Goal: Task Accomplishment & Management: Complete application form

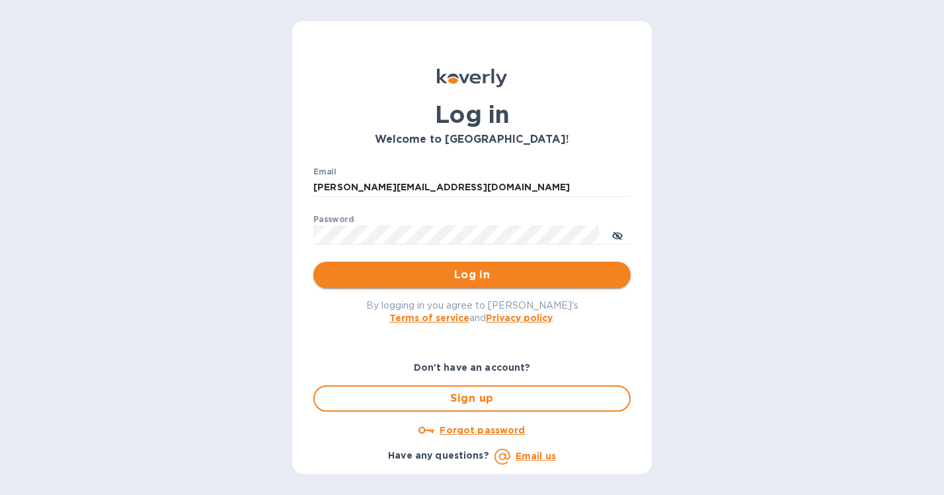
click at [473, 275] on span "Log in" at bounding box center [472, 275] width 296 height 16
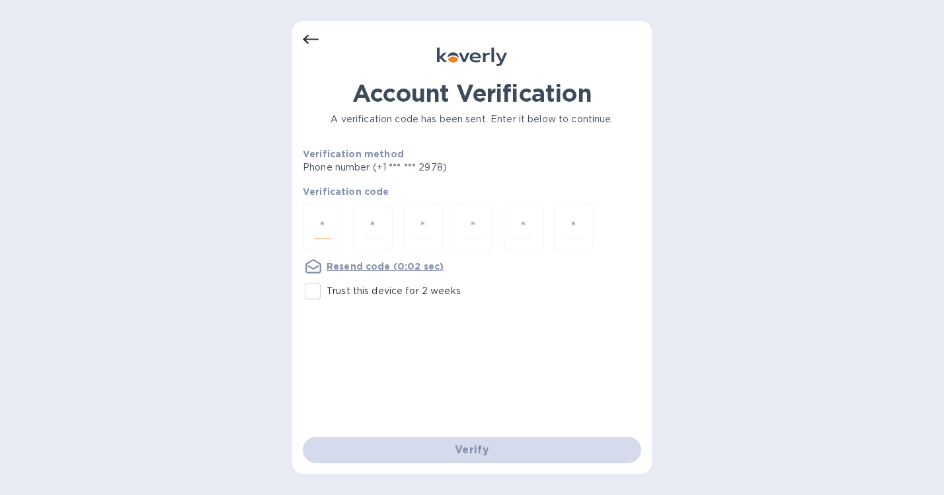
click at [325, 230] on input "number" at bounding box center [322, 227] width 17 height 24
type input "5"
type input "4"
type input "8"
type input "0"
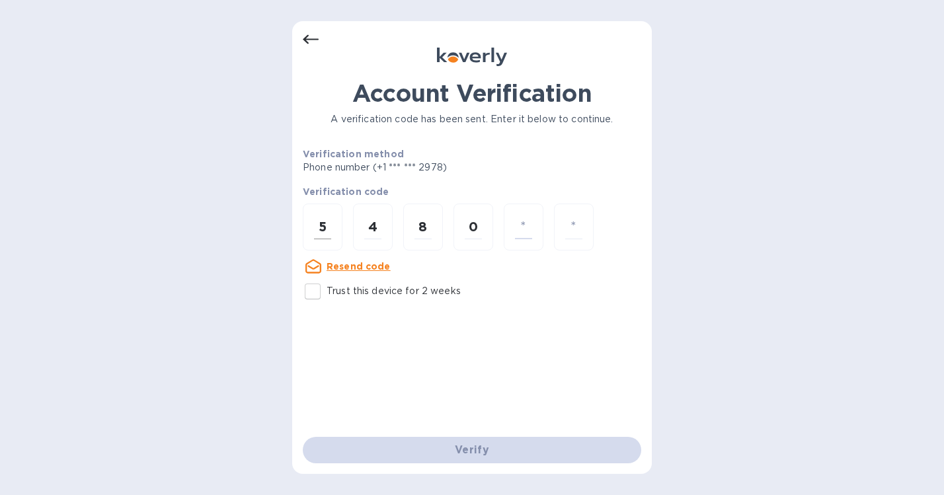
type input "5"
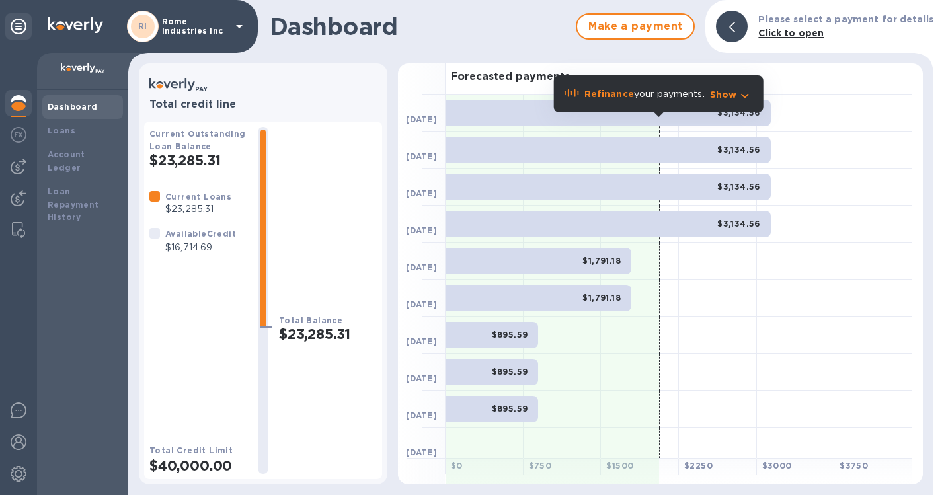
scroll to position [85, 0]
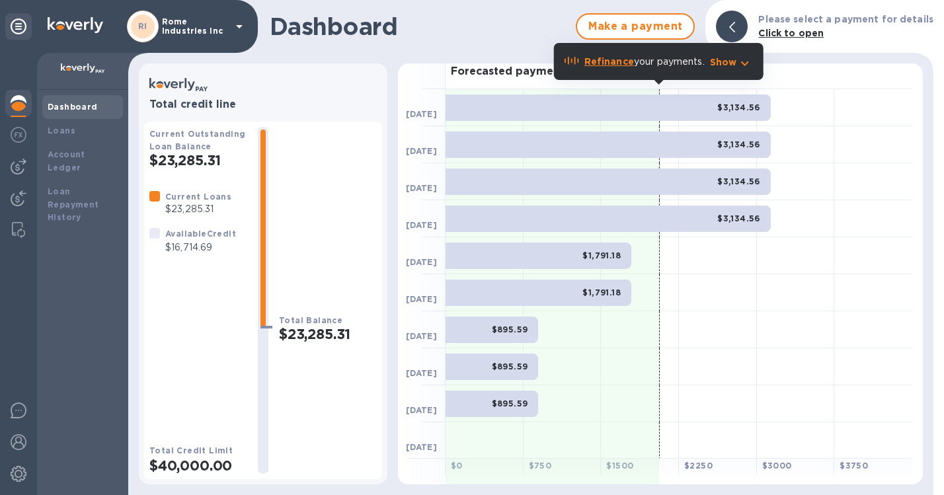
click at [831, 375] on div at bounding box center [796, 366] width 78 height 37
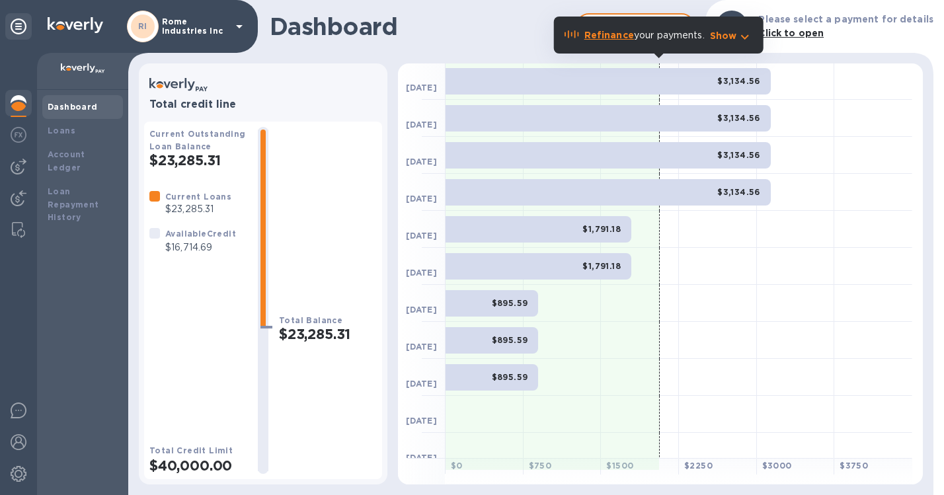
scroll to position [112, 0]
click at [63, 134] on b "Loans" at bounding box center [62, 131] width 28 height 10
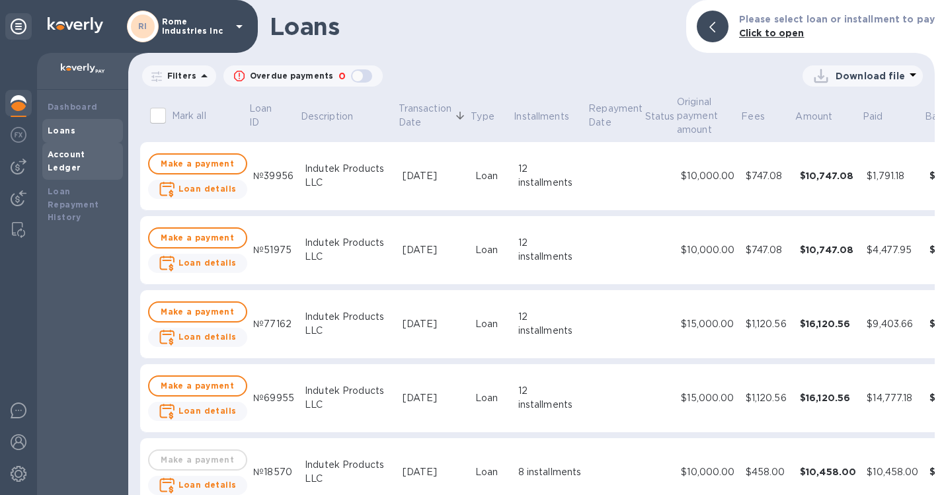
click at [85, 155] on b "Account Ledger" at bounding box center [67, 160] width 38 height 23
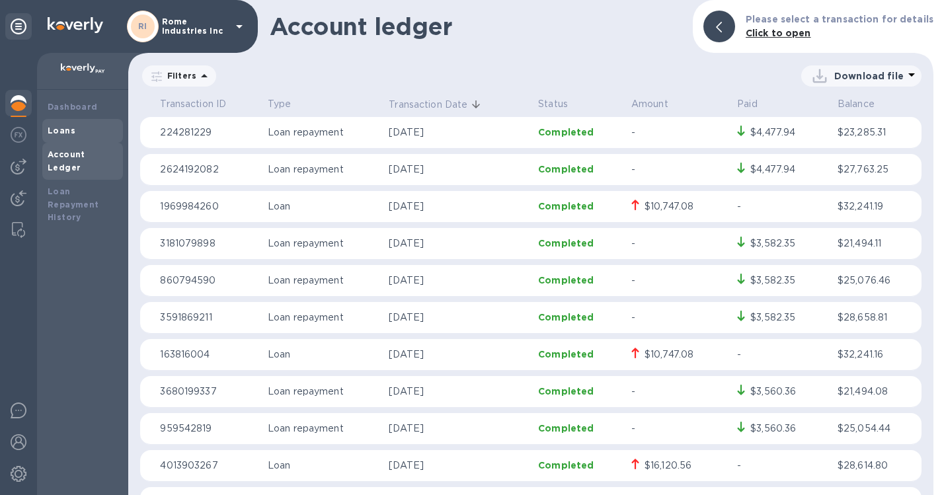
click at [58, 130] on b "Loans" at bounding box center [62, 131] width 28 height 10
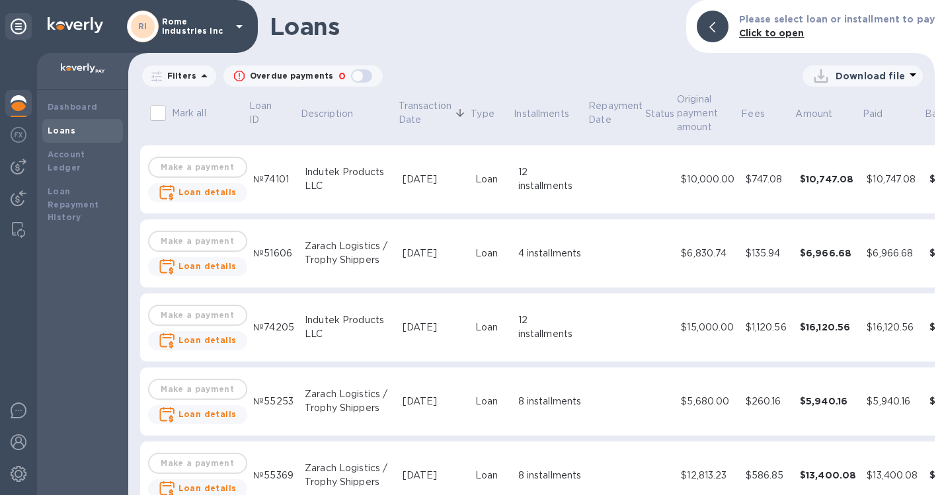
scroll to position [614, 0]
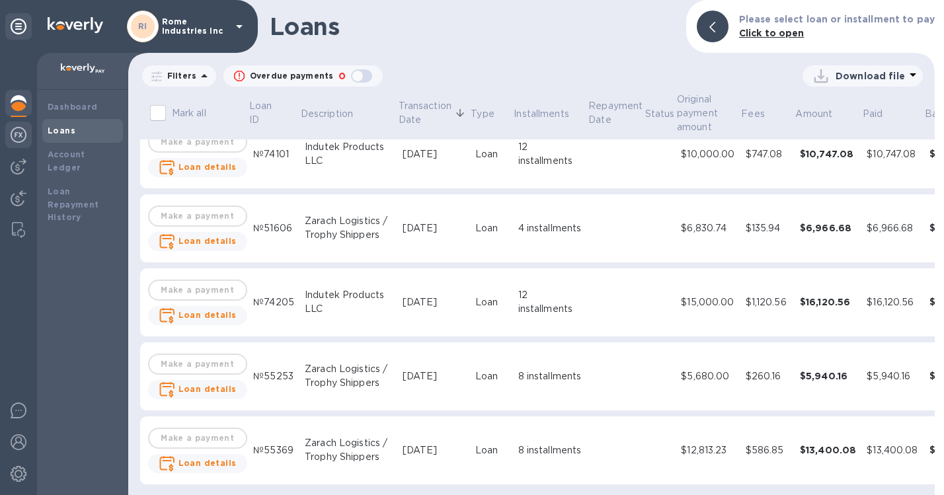
click at [17, 137] on img at bounding box center [19, 135] width 16 height 16
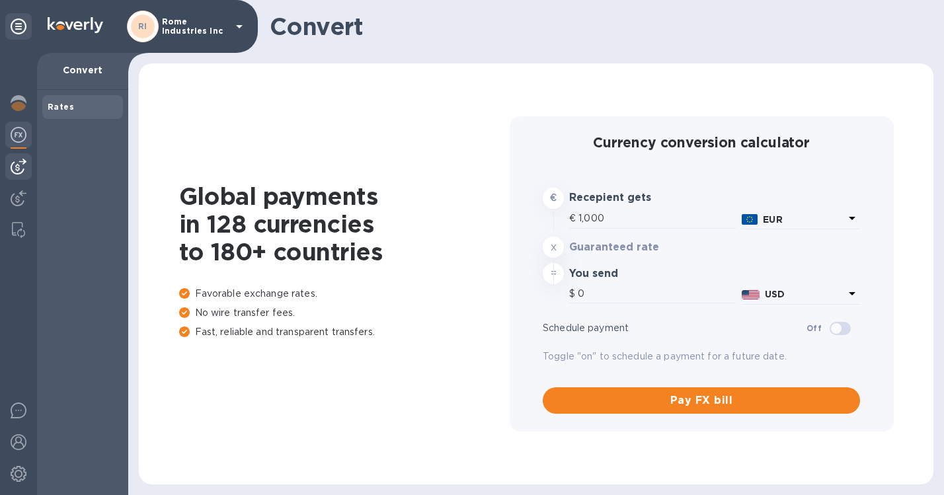
click at [22, 164] on img at bounding box center [19, 167] width 16 height 16
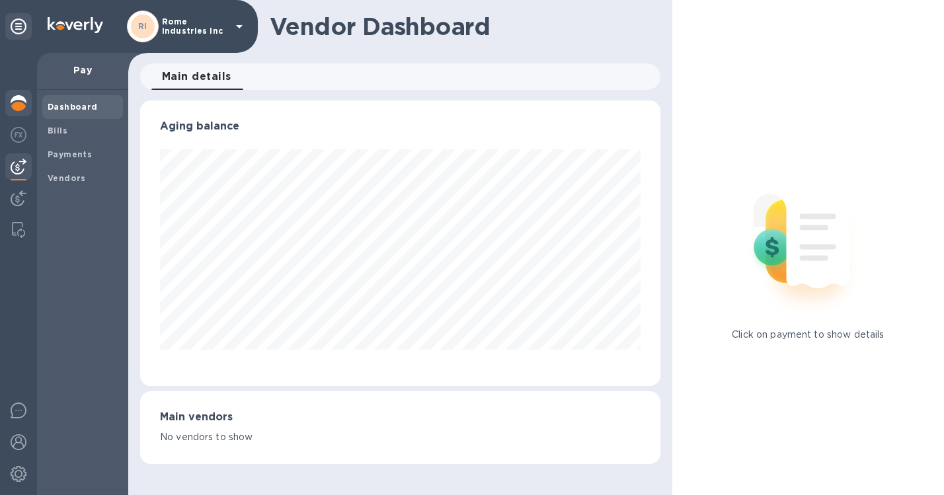
click at [19, 107] on img at bounding box center [19, 103] width 16 height 16
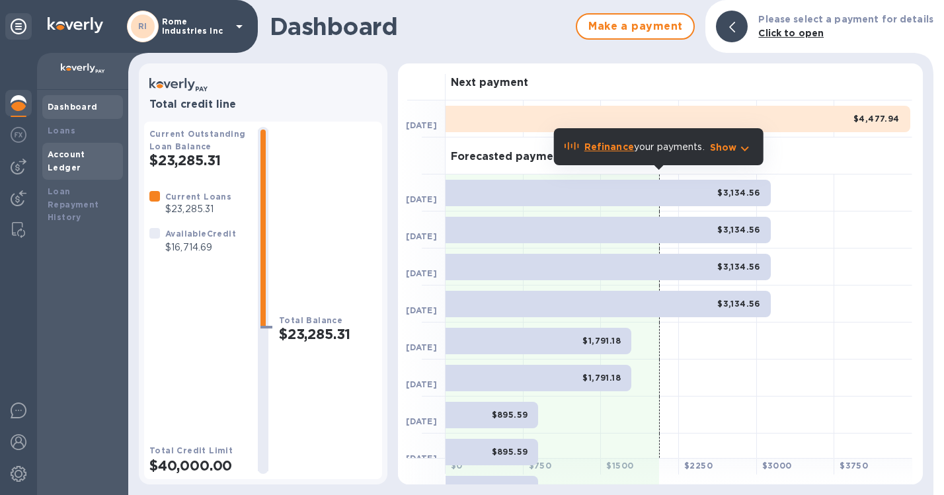
click at [85, 157] on b "Account Ledger" at bounding box center [67, 160] width 38 height 23
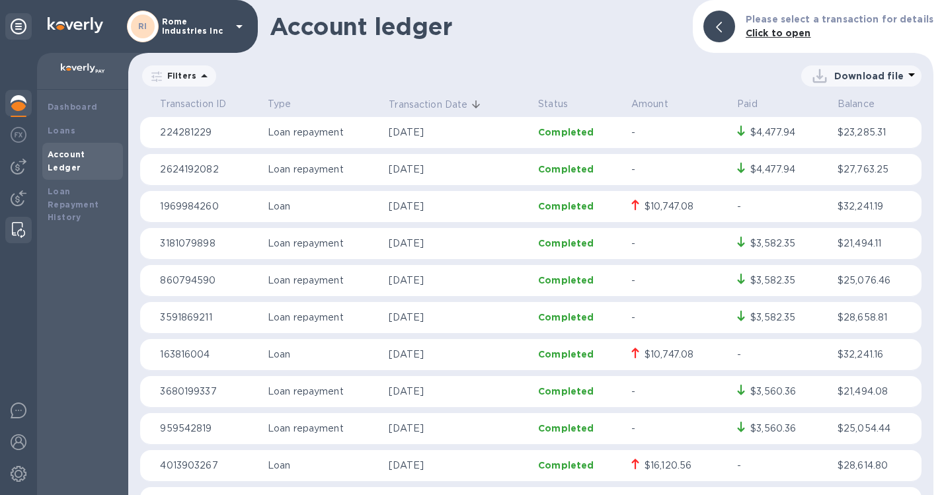
click at [17, 228] on img at bounding box center [18, 230] width 13 height 16
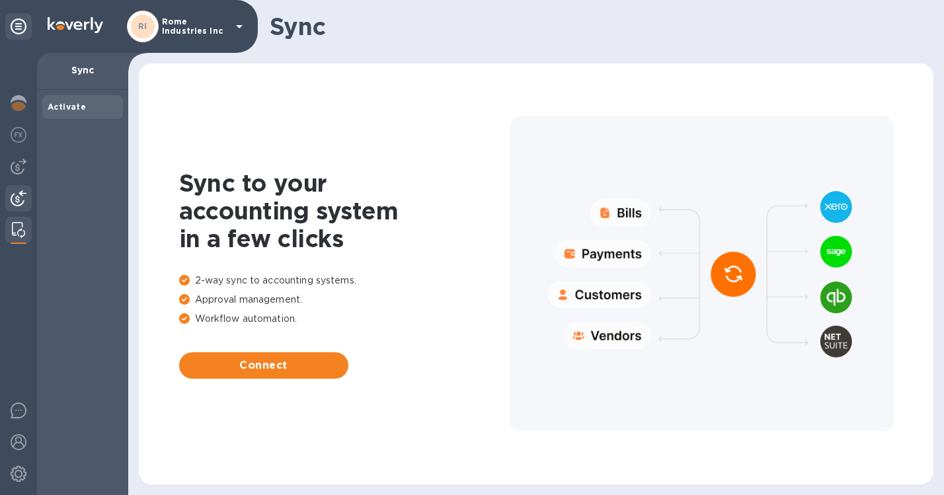
click at [18, 204] on img at bounding box center [19, 198] width 16 height 16
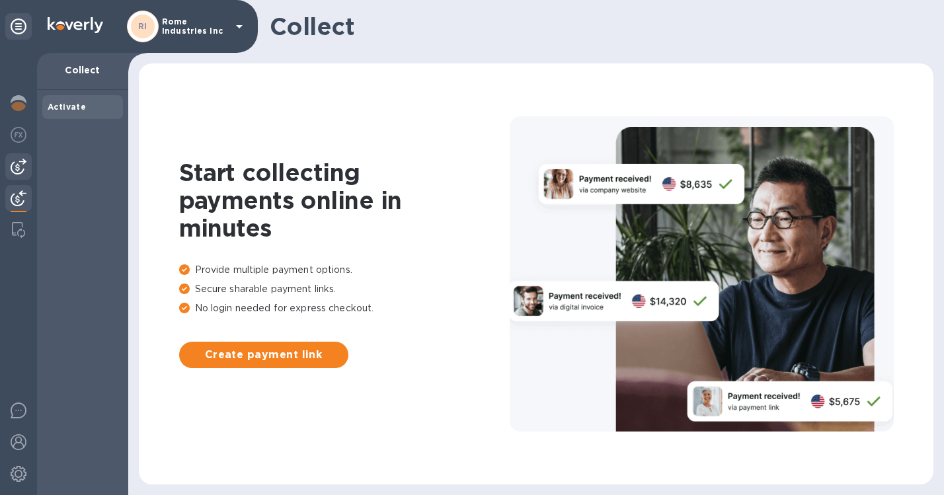
click at [25, 167] on img at bounding box center [19, 167] width 16 height 16
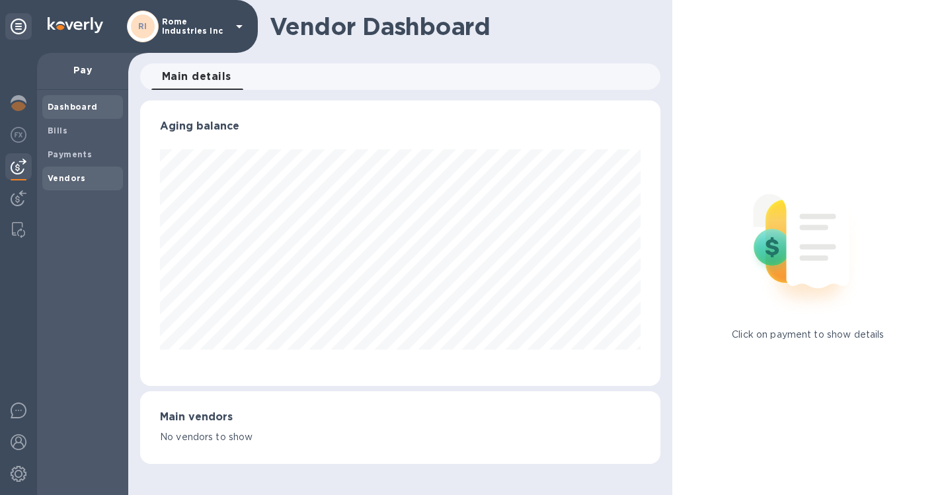
scroll to position [286, 520]
click at [54, 132] on b "Bills" at bounding box center [58, 131] width 20 height 10
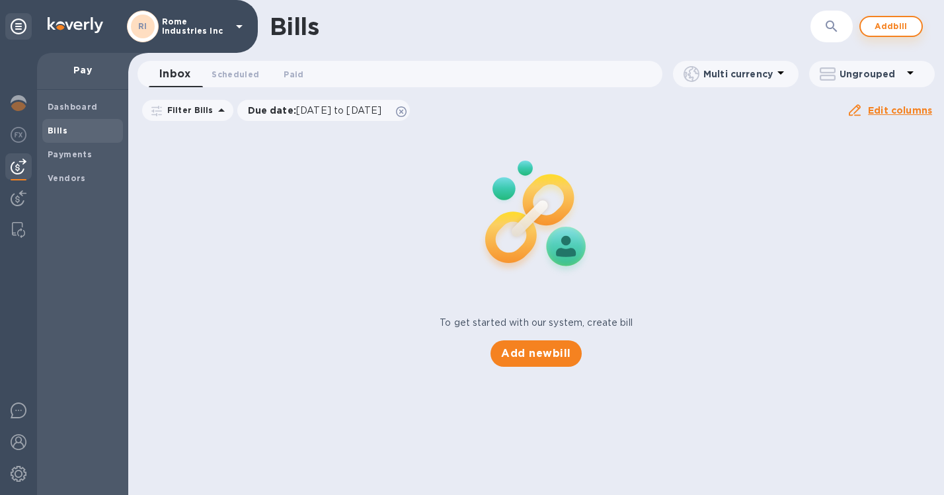
click at [890, 30] on span "Add bill" at bounding box center [891, 27] width 40 height 16
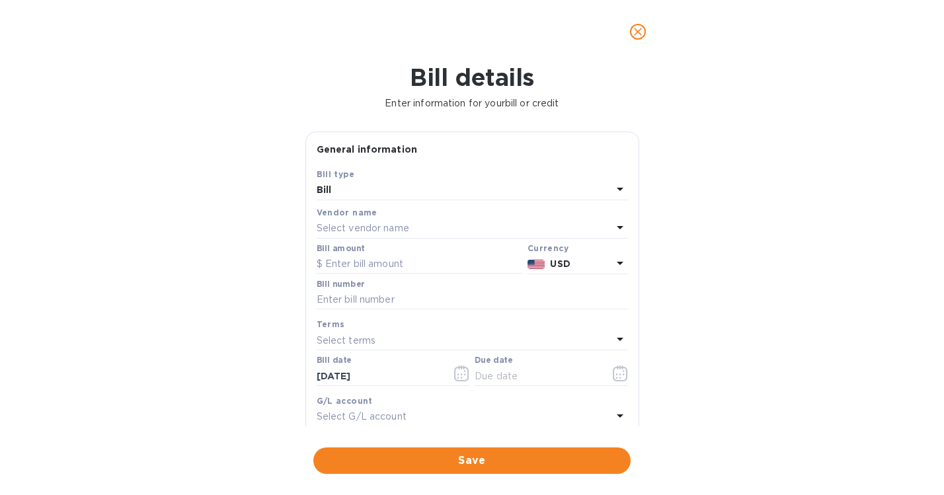
click at [366, 230] on p "Select vendor name" at bounding box center [363, 228] width 93 height 14
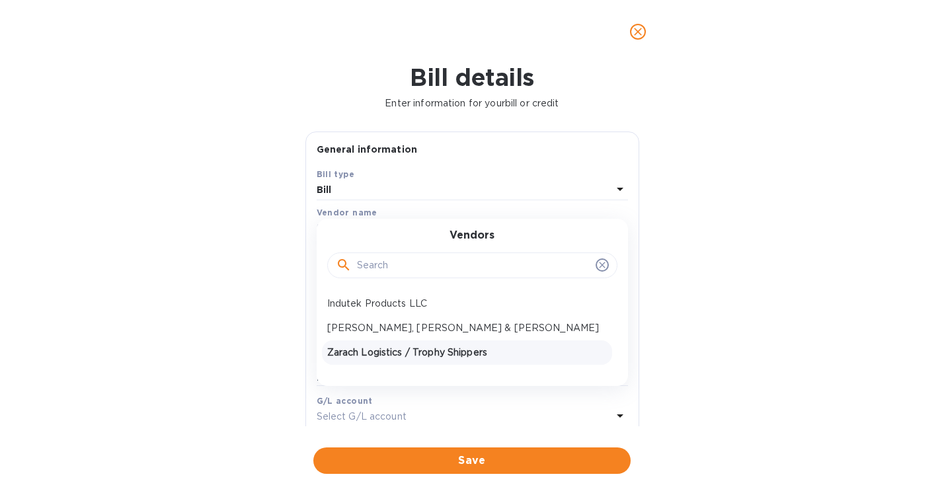
click at [377, 355] on p "Zarach Logistics / Trophy Shippers" at bounding box center [467, 353] width 280 height 14
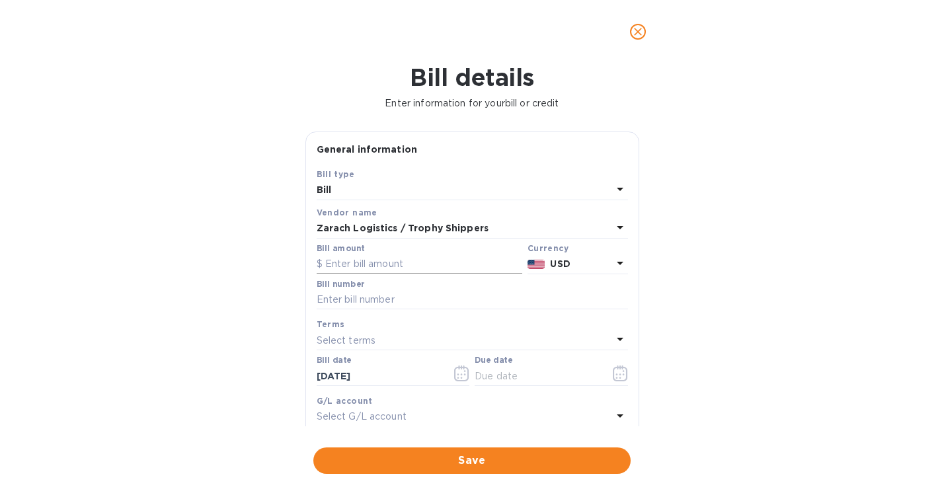
click at [337, 265] on input "text" at bounding box center [420, 264] width 206 height 20
type input "10,000"
click at [343, 301] on input "text" at bounding box center [472, 300] width 311 height 20
click at [352, 300] on input "text" at bounding box center [472, 300] width 311 height 20
paste input "S00048914"
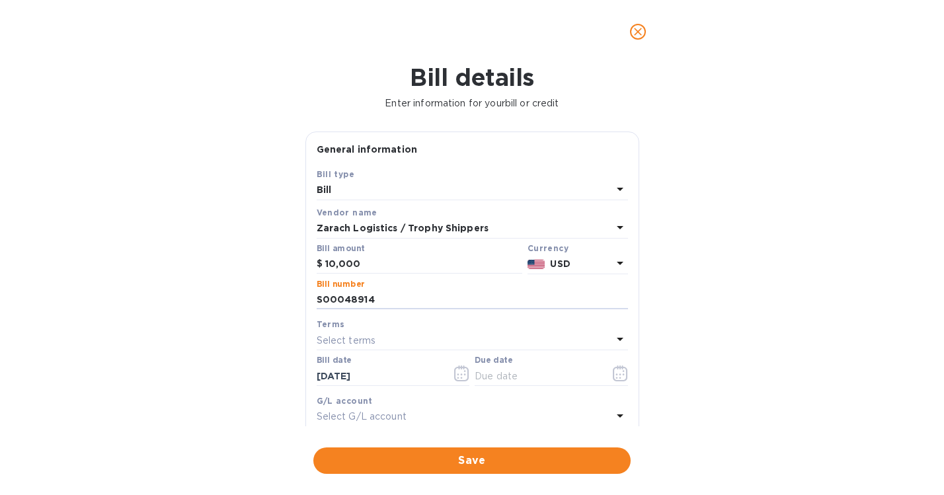
type input "S00048914"
click at [336, 340] on p "Select terms" at bounding box center [346, 341] width 59 height 14
click at [347, 419] on p "NET 30" at bounding box center [467, 416] width 280 height 14
type input "11/12/2025"
click at [369, 377] on input "[DATE]" at bounding box center [379, 376] width 125 height 20
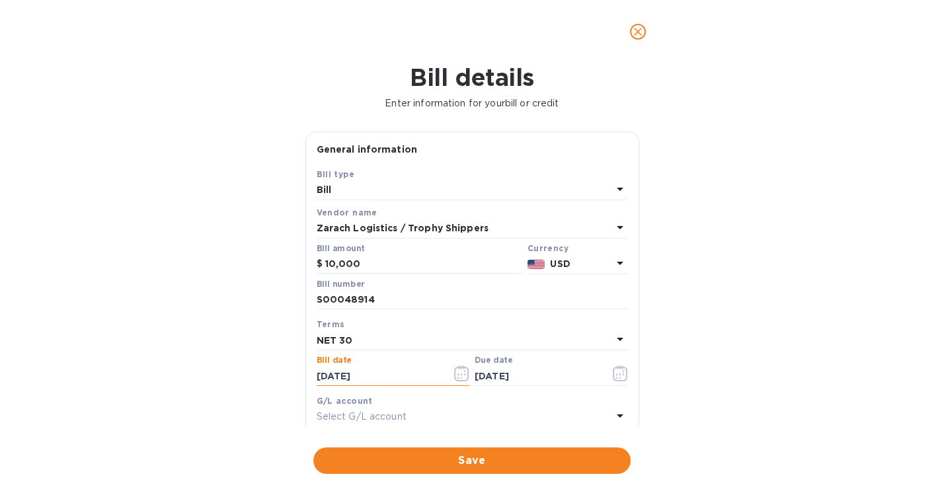
click at [456, 375] on icon "button" at bounding box center [461, 374] width 15 height 16
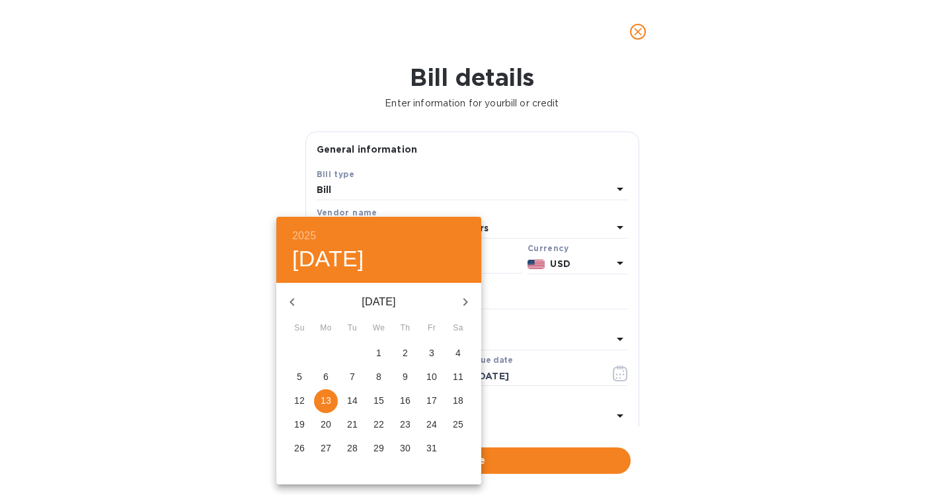
click at [429, 375] on p "10" at bounding box center [431, 376] width 11 height 13
type input "10/10/2025"
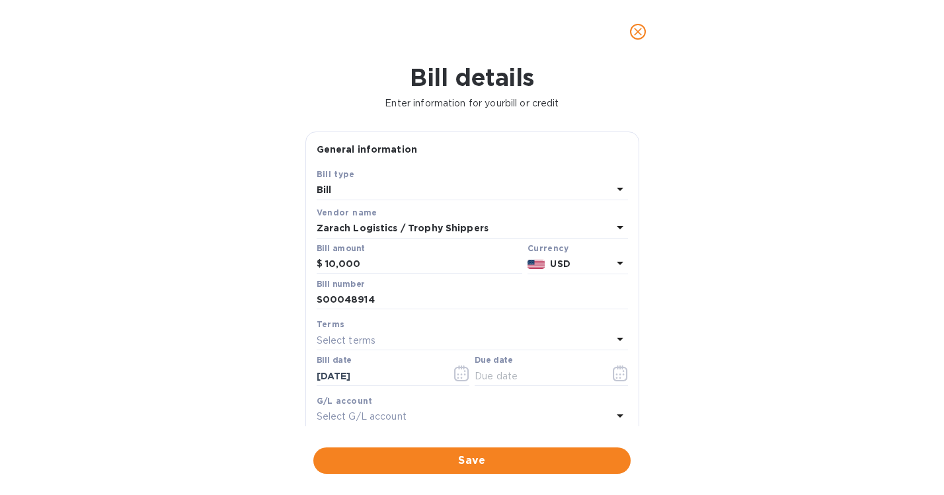
click at [617, 225] on icon at bounding box center [620, 227] width 16 height 16
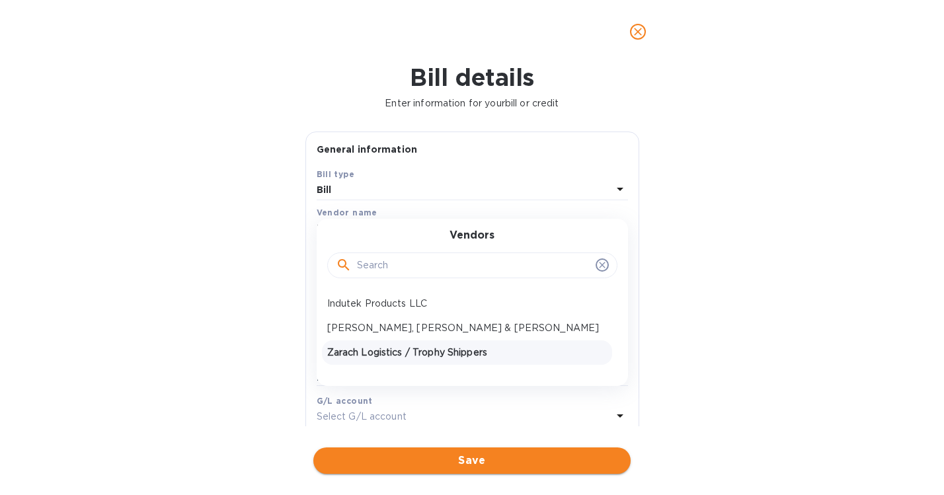
click at [486, 457] on span "Save" at bounding box center [472, 461] width 296 height 16
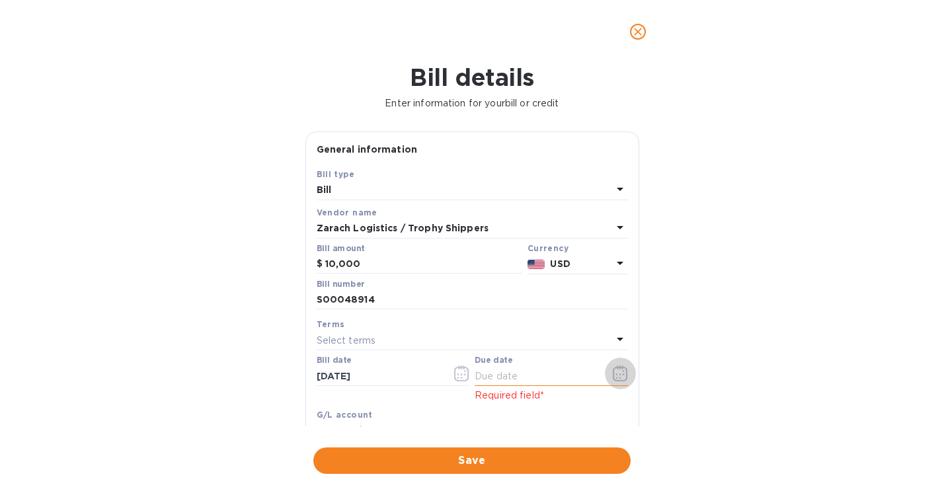
click at [617, 373] on icon "button" at bounding box center [620, 374] width 15 height 16
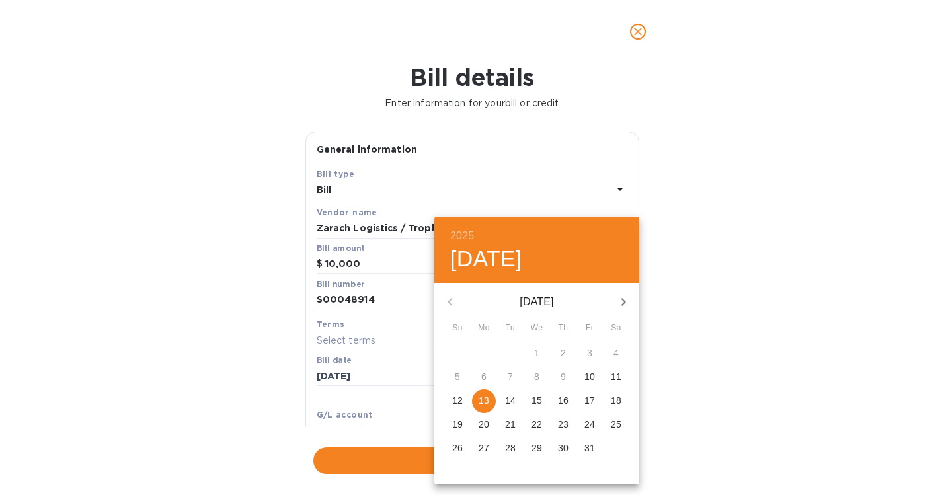
click at [588, 399] on p "17" at bounding box center [589, 400] width 11 height 13
type input "10/17/2025"
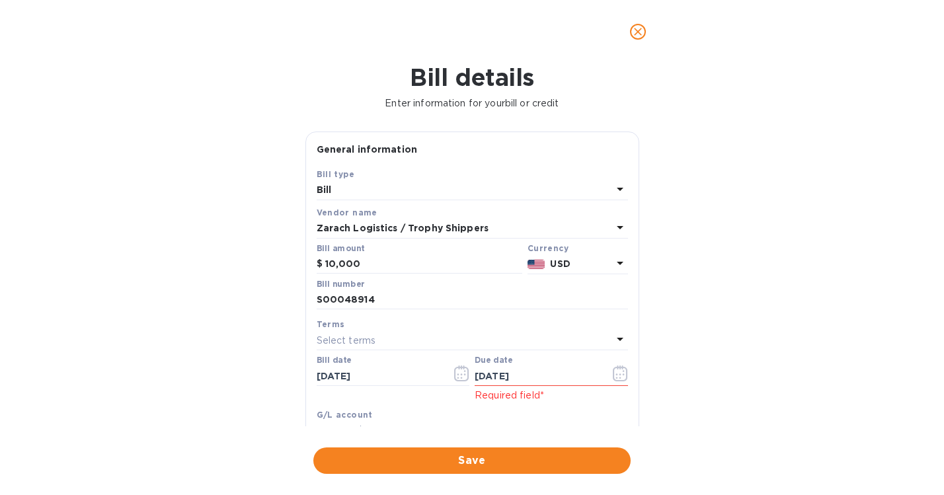
click at [466, 460] on span "Save" at bounding box center [472, 461] width 296 height 16
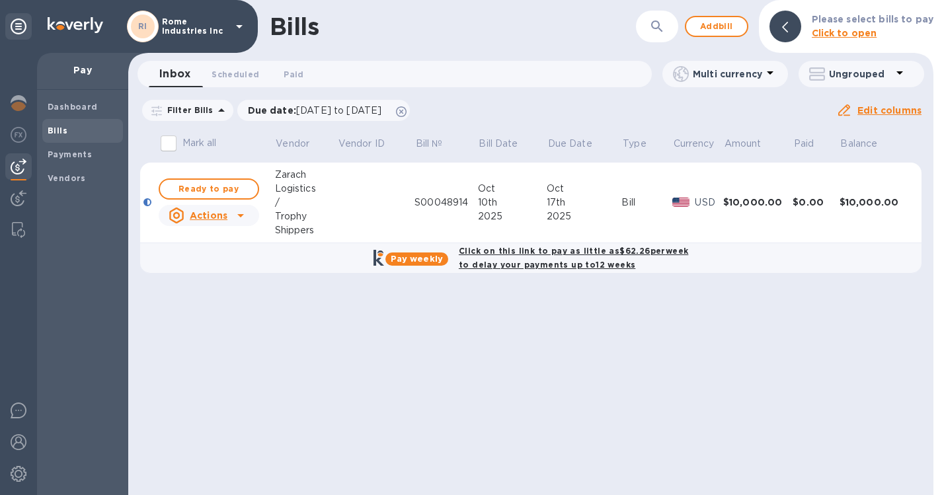
click at [291, 188] on div "Logistics" at bounding box center [306, 189] width 62 height 14
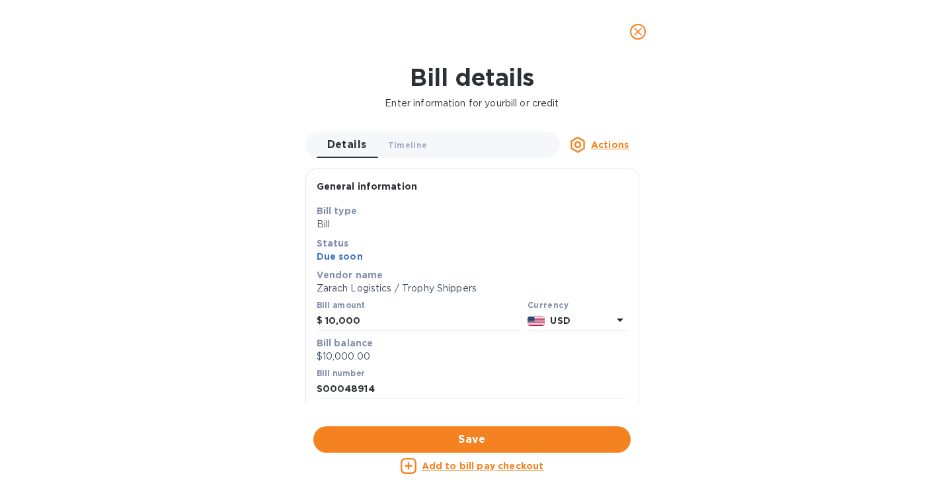
scroll to position [286, 520]
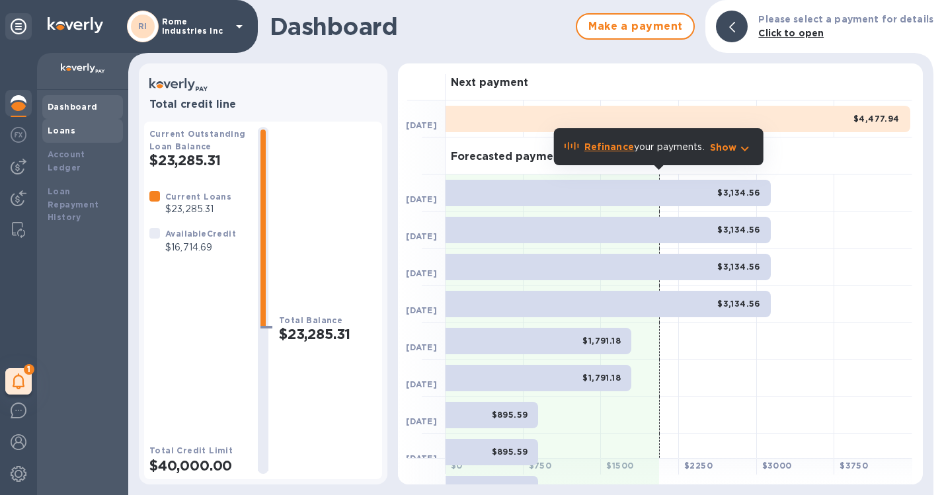
click at [61, 128] on b "Loans" at bounding box center [62, 131] width 28 height 10
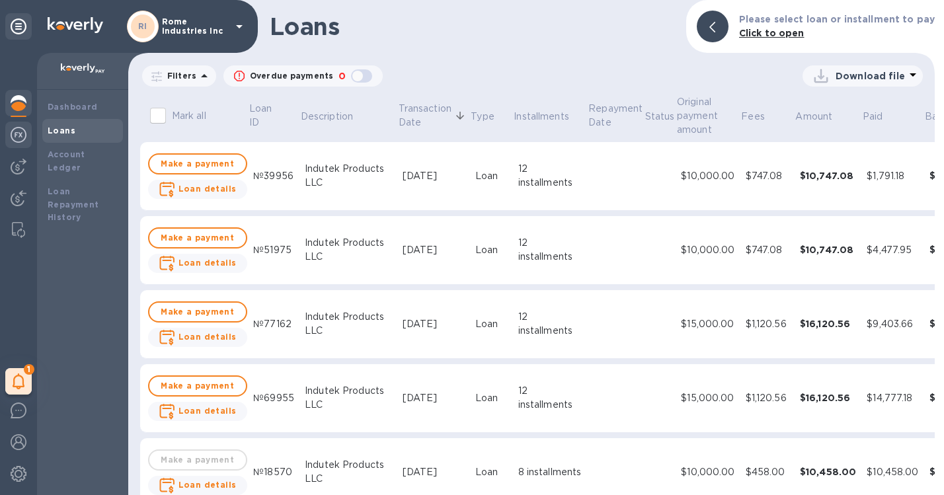
click at [21, 137] on img at bounding box center [19, 135] width 16 height 16
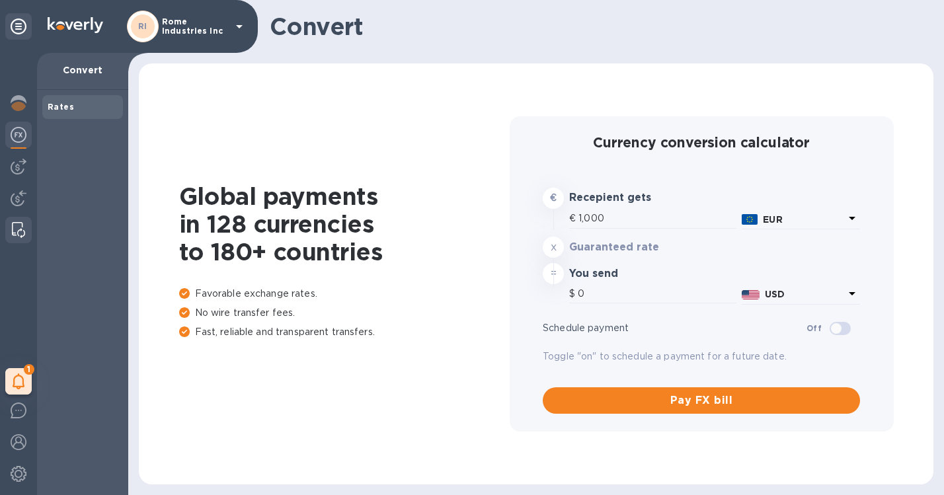
click at [22, 227] on img at bounding box center [18, 230] width 13 height 16
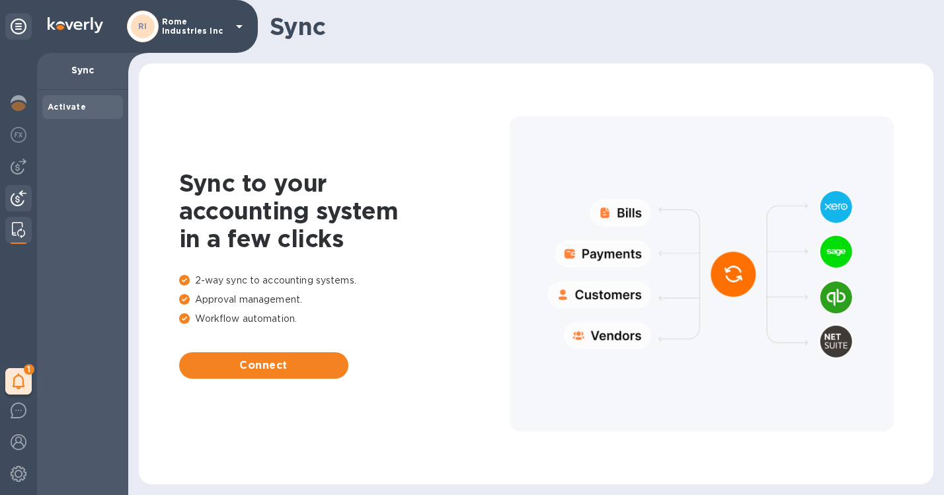
click at [16, 192] on img at bounding box center [19, 198] width 16 height 16
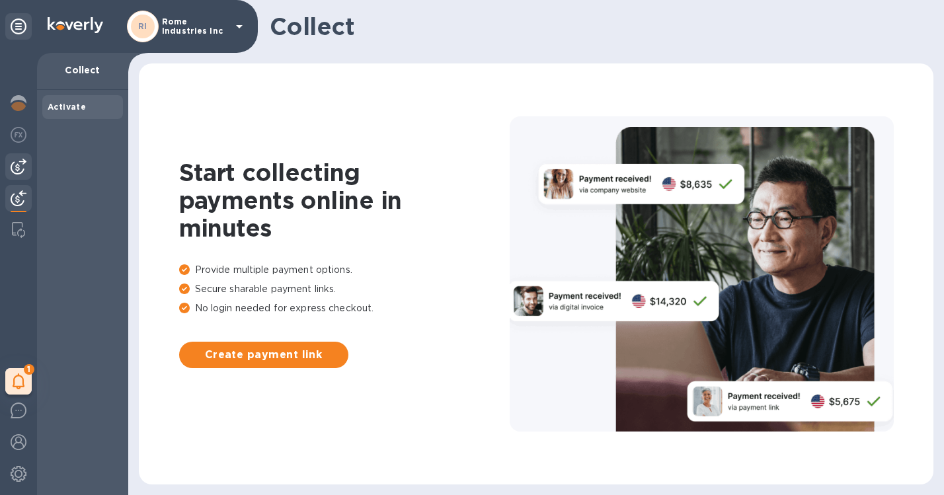
click at [16, 165] on img at bounding box center [19, 167] width 16 height 16
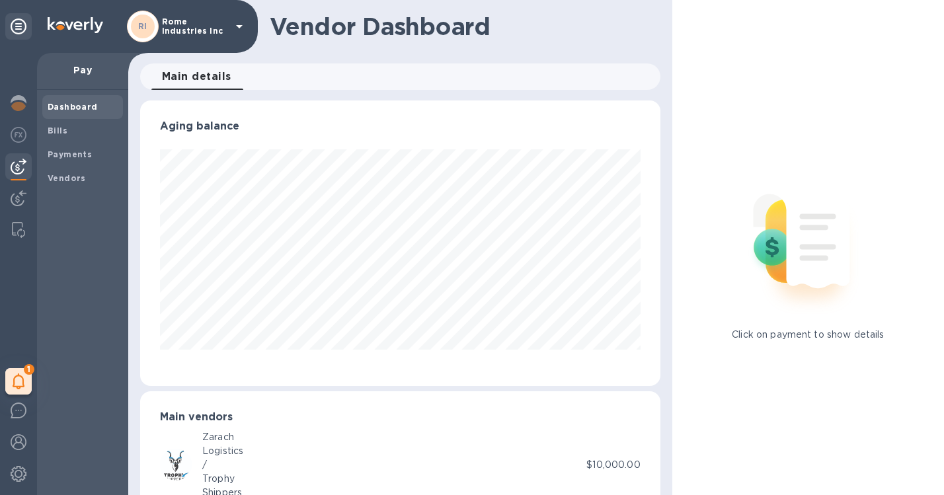
scroll to position [44, 0]
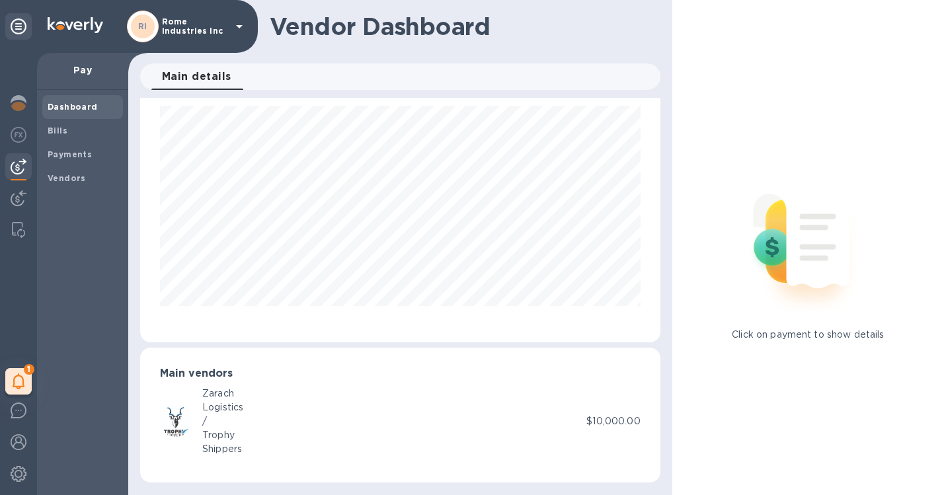
click at [227, 446] on div "Shippers" at bounding box center [222, 449] width 41 height 14
click at [57, 135] on b "Bills" at bounding box center [58, 131] width 20 height 10
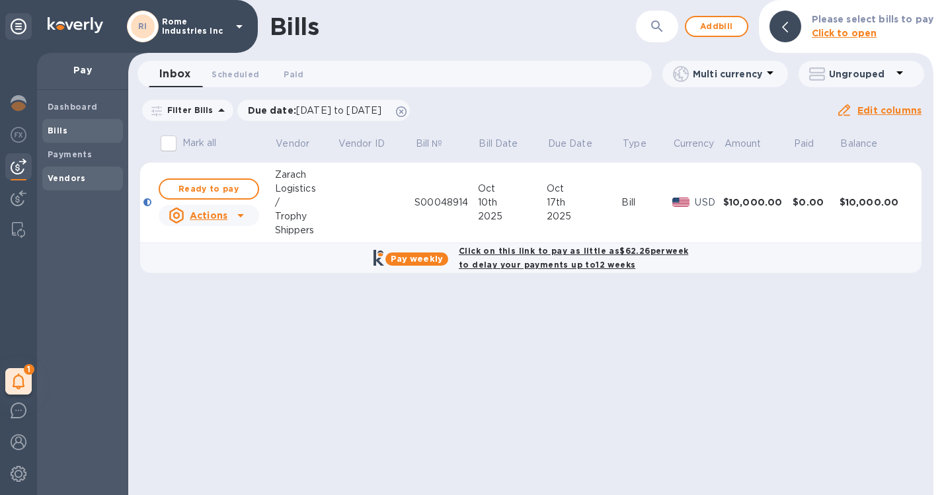
click at [69, 179] on b "Vendors" at bounding box center [67, 178] width 38 height 10
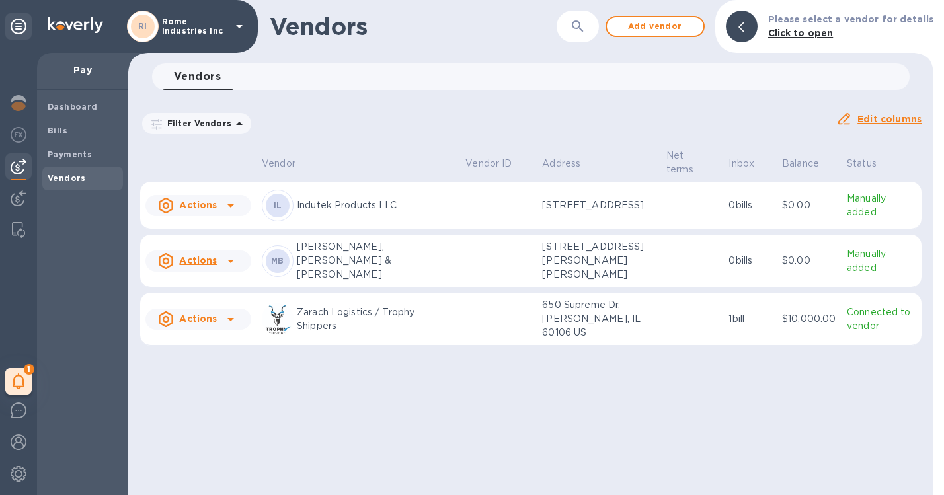
click at [228, 323] on icon at bounding box center [231, 319] width 16 height 16
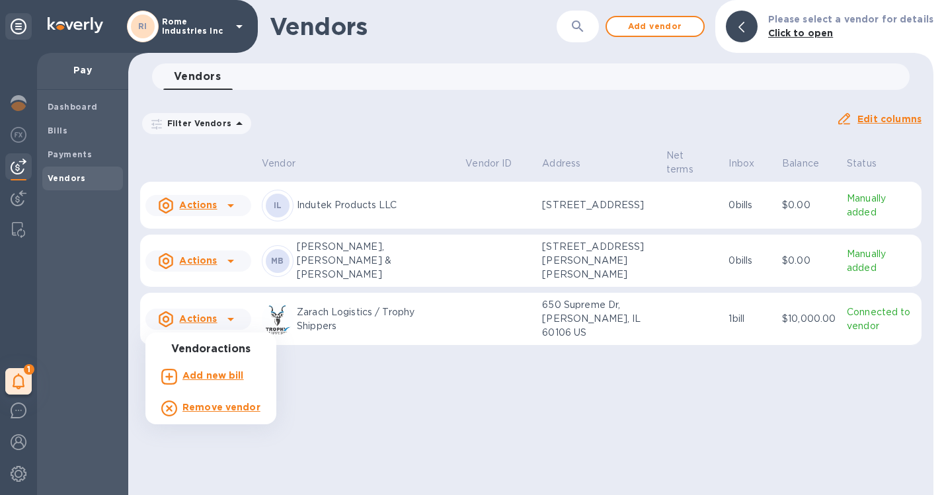
click at [204, 320] on div at bounding box center [472, 247] width 944 height 495
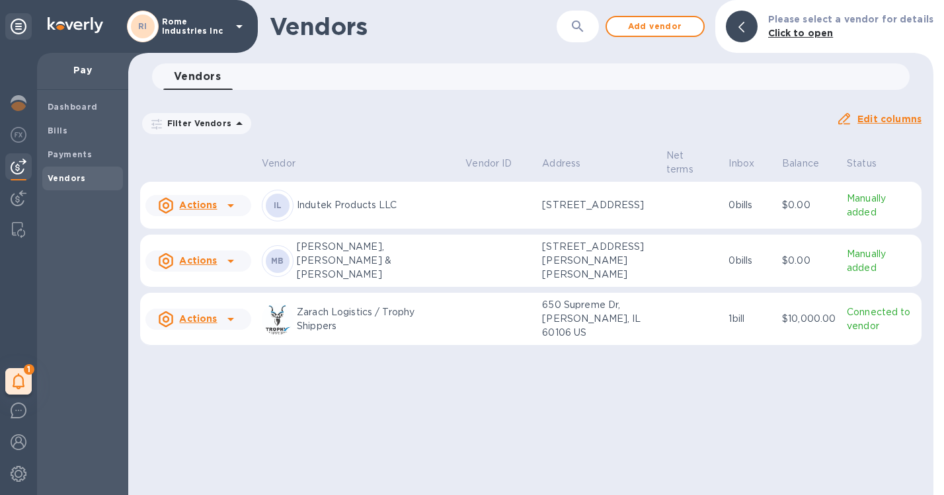
click at [892, 119] on u "Edit columns" at bounding box center [889, 119] width 64 height 11
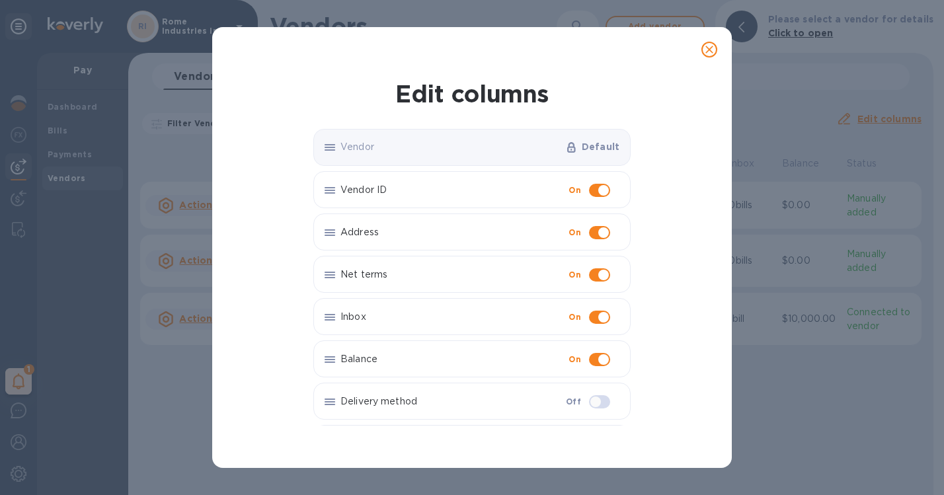
click at [708, 49] on icon "close" at bounding box center [709, 50] width 8 height 8
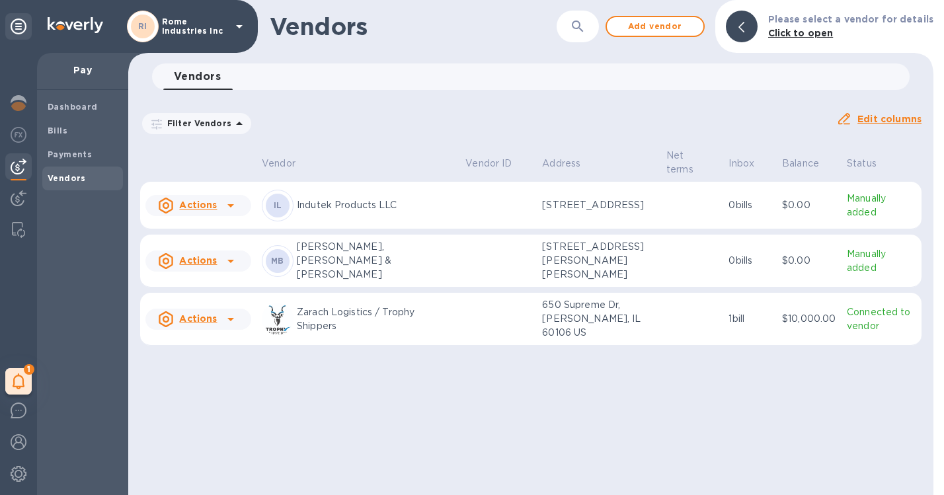
click at [330, 318] on p "Zarach Logistics / Trophy Shippers" at bounding box center [376, 319] width 158 height 28
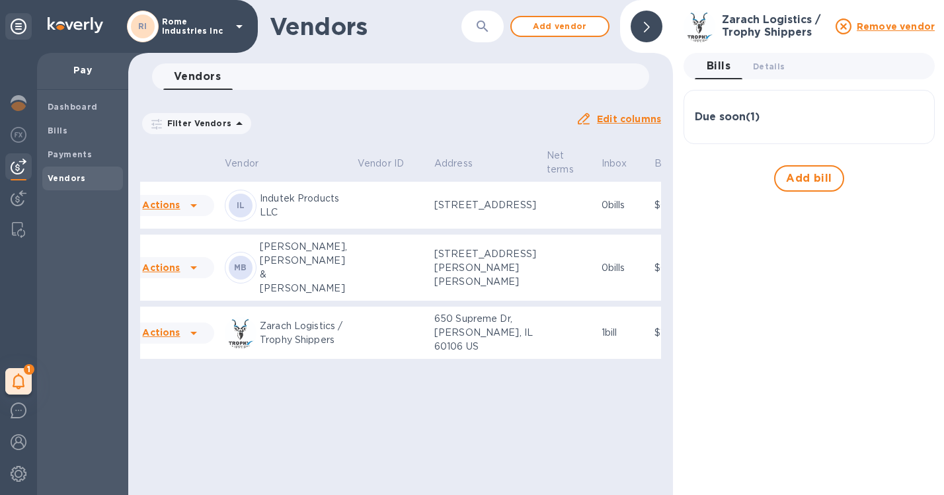
scroll to position [0, 71]
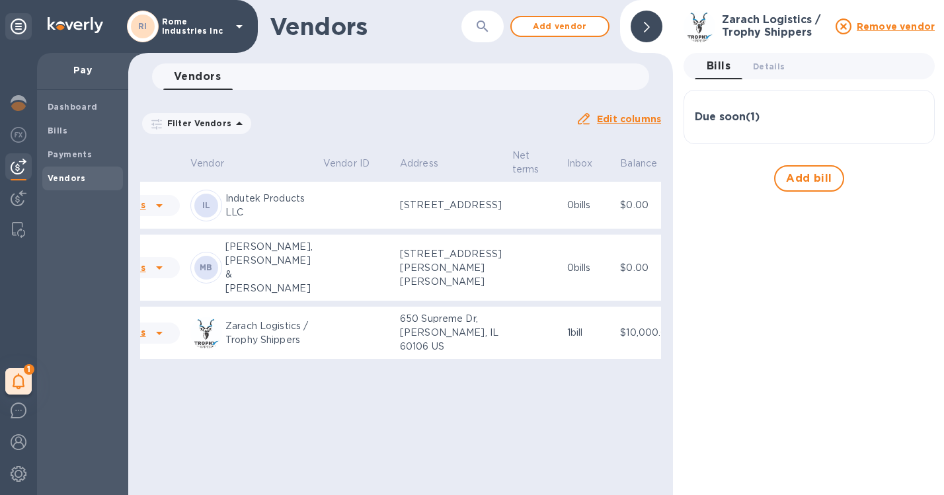
click at [247, 347] on p "Zarach Logistics / Trophy Shippers" at bounding box center [268, 333] width 87 height 28
click at [685, 347] on p "Connected to vendor" at bounding box center [710, 333] width 51 height 28
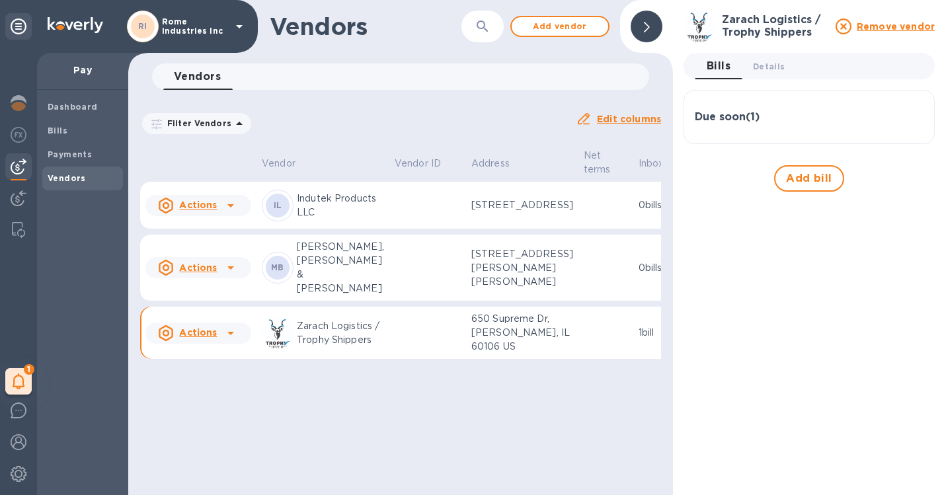
click at [227, 341] on icon at bounding box center [231, 333] width 16 height 16
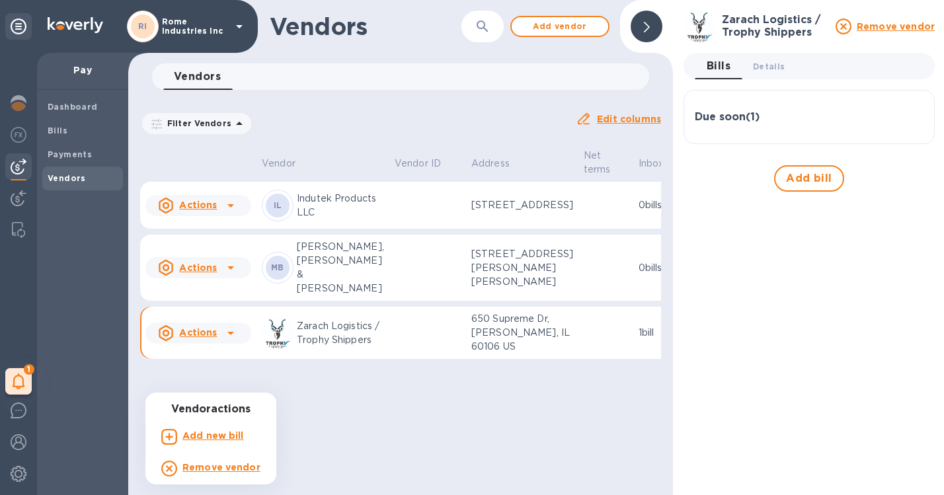
click at [227, 402] on div "Vendor actions Add new bill Remove vendor" at bounding box center [210, 439] width 131 height 92
click at [221, 385] on div at bounding box center [472, 247] width 944 height 495
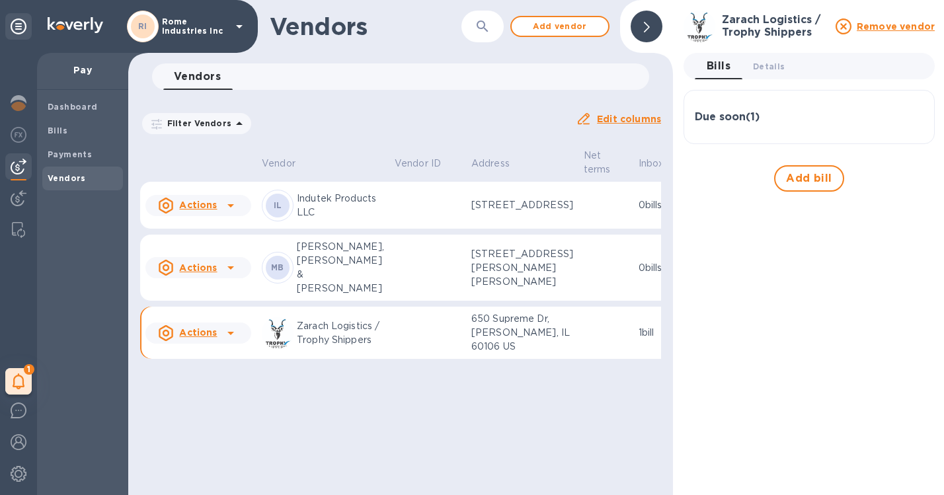
click at [26, 60] on div "1 My tasks" at bounding box center [18, 274] width 37 height 442
click at [67, 130] on span "Bills" at bounding box center [83, 130] width 70 height 13
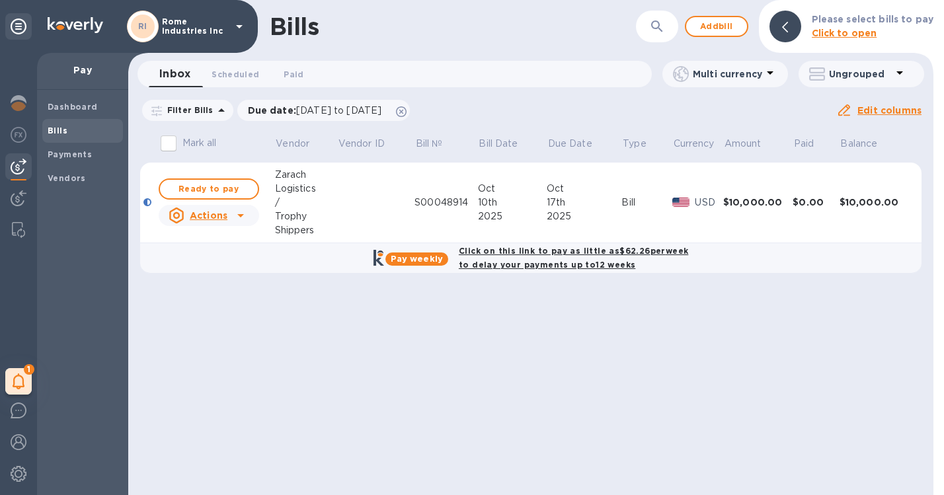
click at [570, 251] on b "Click on this link to pay as little as $62.26 per week to delay your payments u…" at bounding box center [573, 258] width 229 height 24
checkbox input "true"
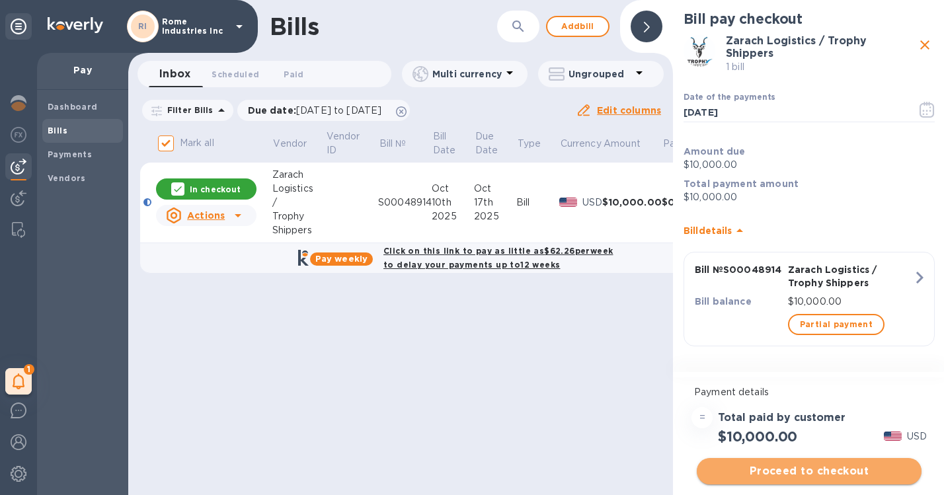
click at [817, 469] on span "Proceed to checkout" at bounding box center [809, 471] width 204 height 16
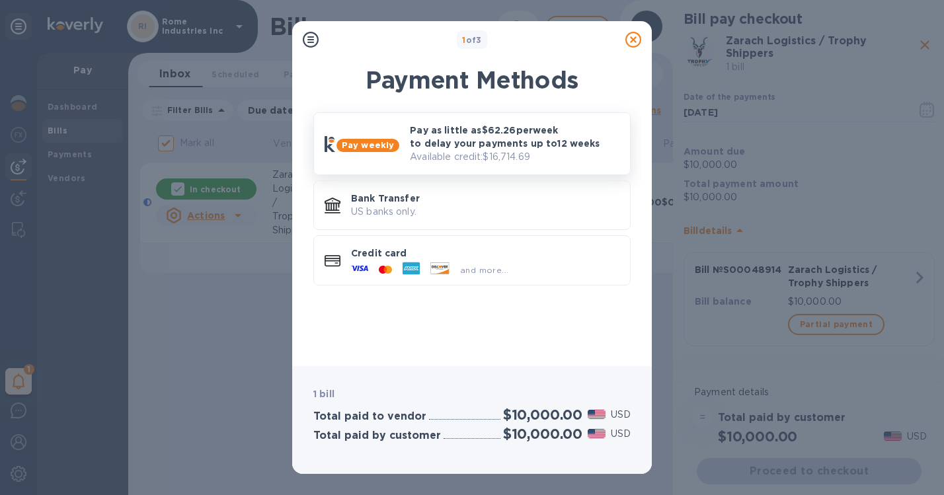
click at [498, 146] on p "Pay as little as $62.26 per week to delay your payments up to 12 weeks" at bounding box center [515, 137] width 210 height 26
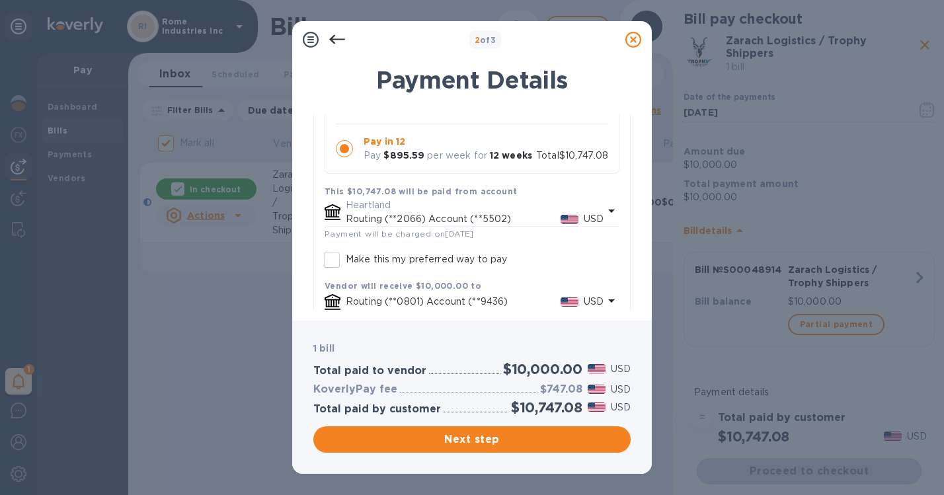
scroll to position [274, 0]
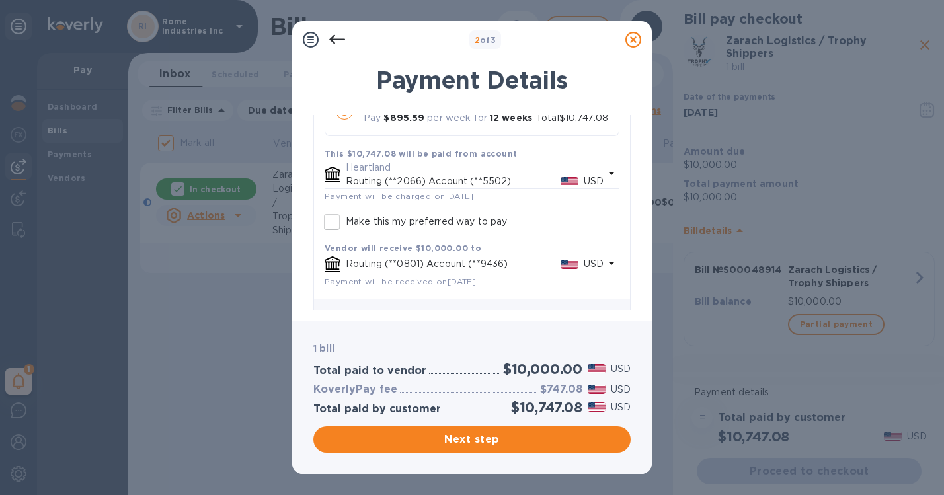
click at [611, 313] on icon at bounding box center [614, 316] width 11 height 6
click at [616, 313] on icon at bounding box center [614, 316] width 11 height 6
click at [334, 41] on icon at bounding box center [337, 40] width 16 height 16
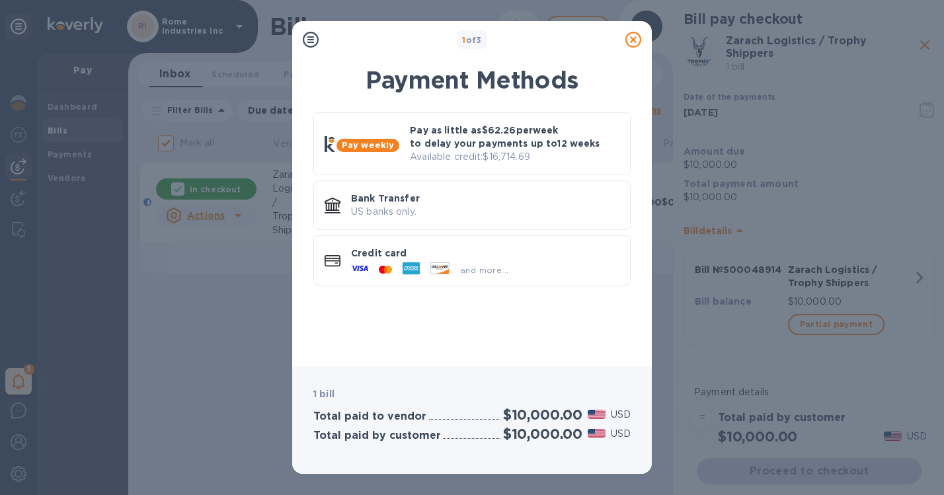
click at [629, 41] on icon at bounding box center [633, 40] width 16 height 16
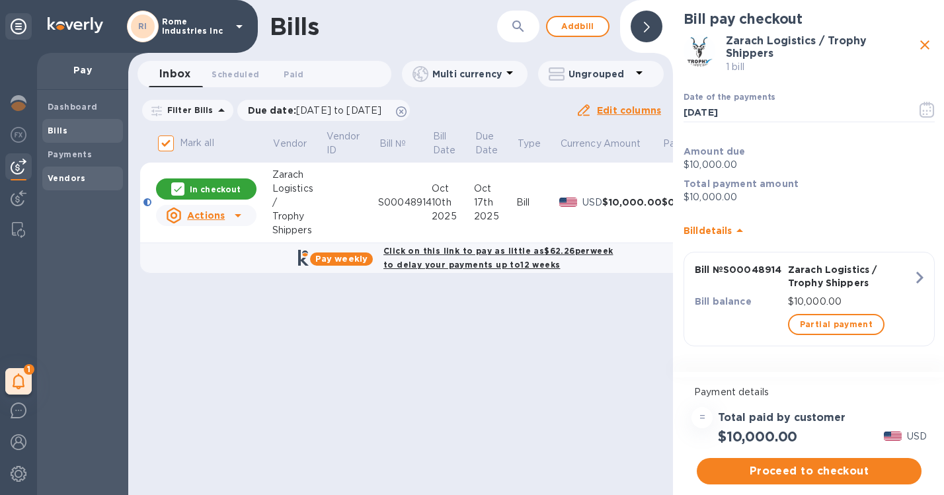
click at [71, 179] on b "Vendors" at bounding box center [67, 178] width 38 height 10
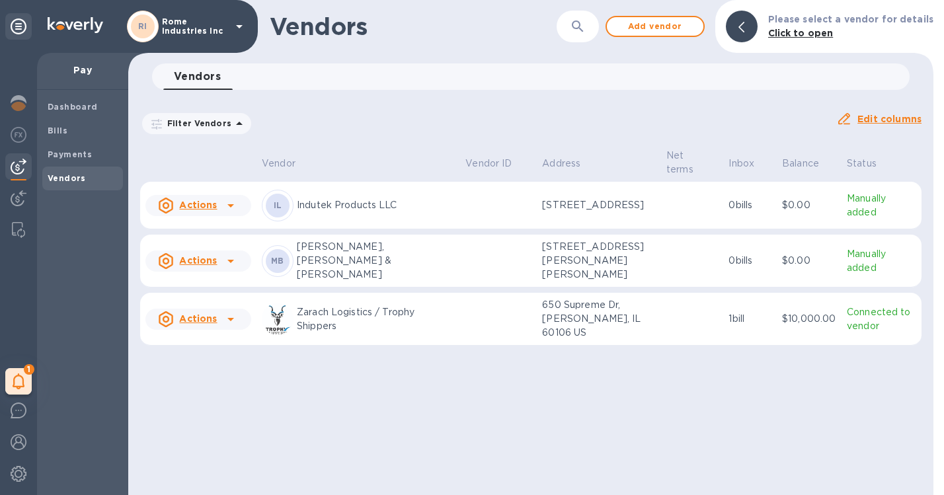
click at [197, 322] on u "Actions" at bounding box center [198, 318] width 38 height 11
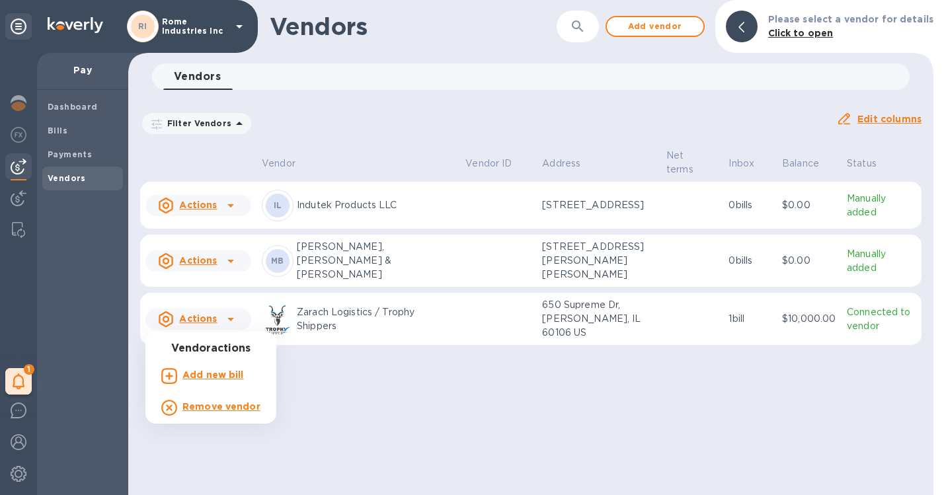
click at [547, 358] on div at bounding box center [472, 247] width 944 height 495
